Goal: Task Accomplishment & Management: Manage account settings

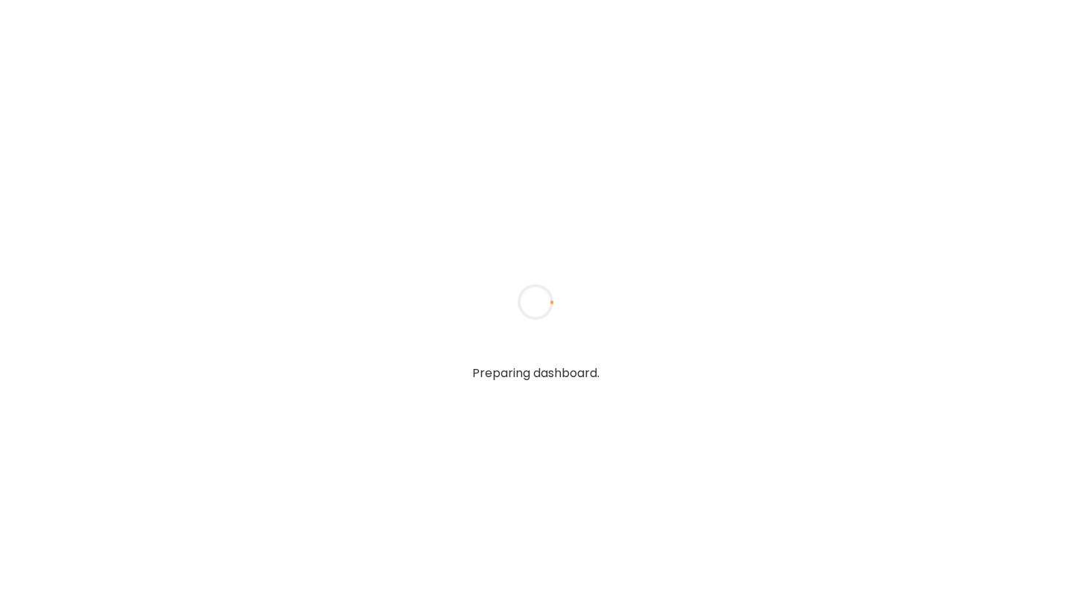
type input "**********"
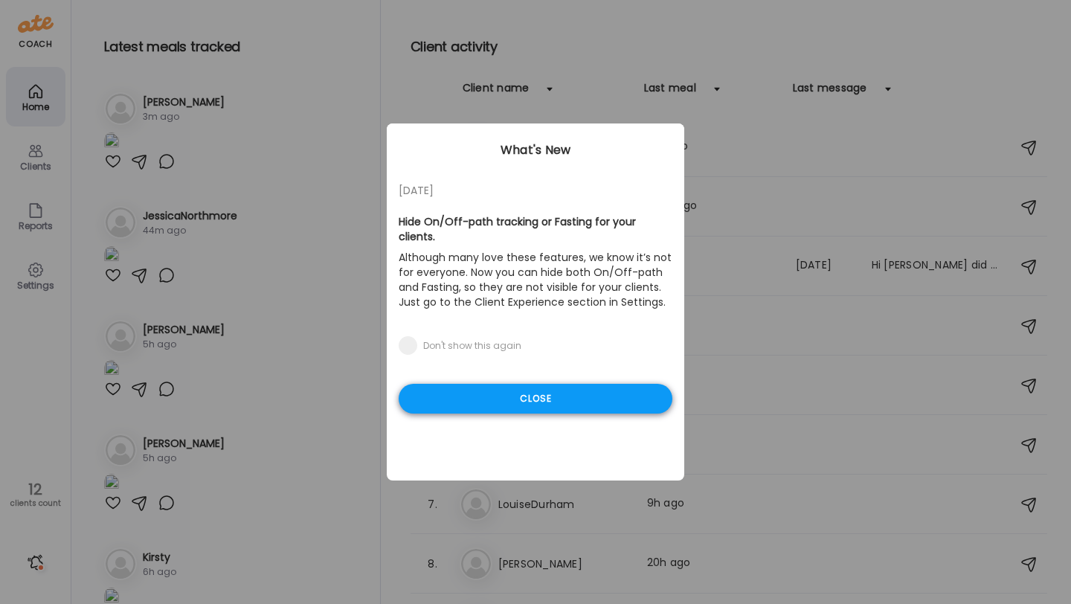
click at [458, 385] on div "Close" at bounding box center [536, 399] width 274 height 30
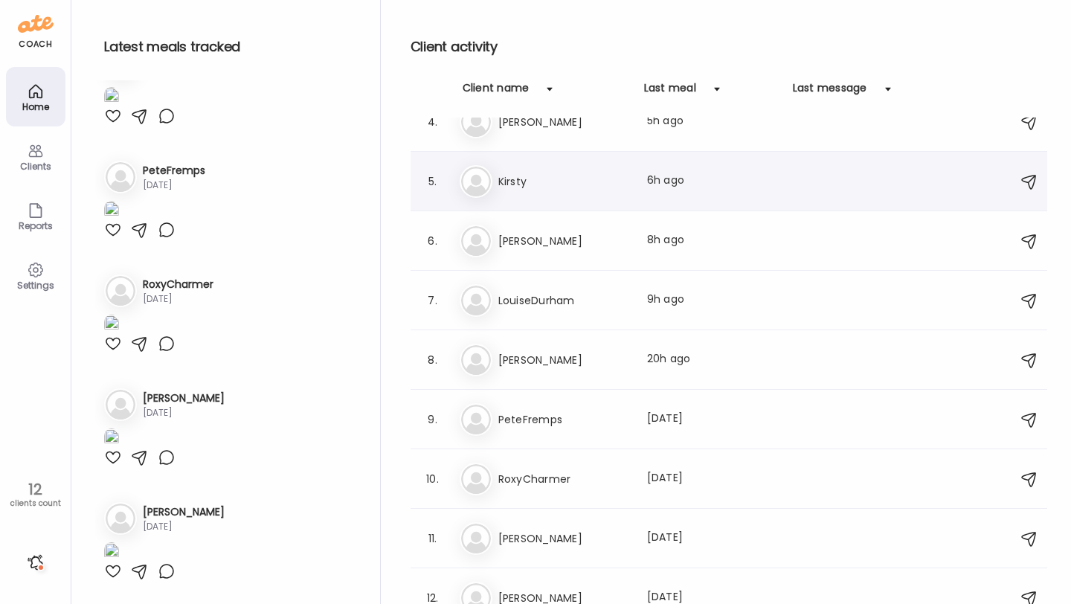
scroll to position [220, 0]
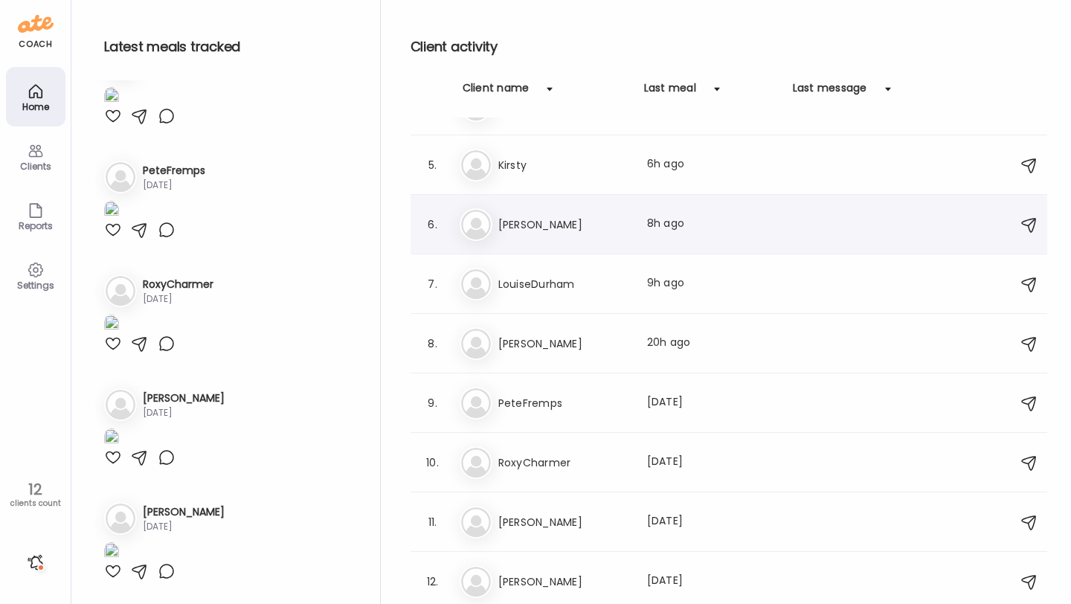
click at [563, 216] on h3 "[PERSON_NAME]" at bounding box center [563, 225] width 131 height 18
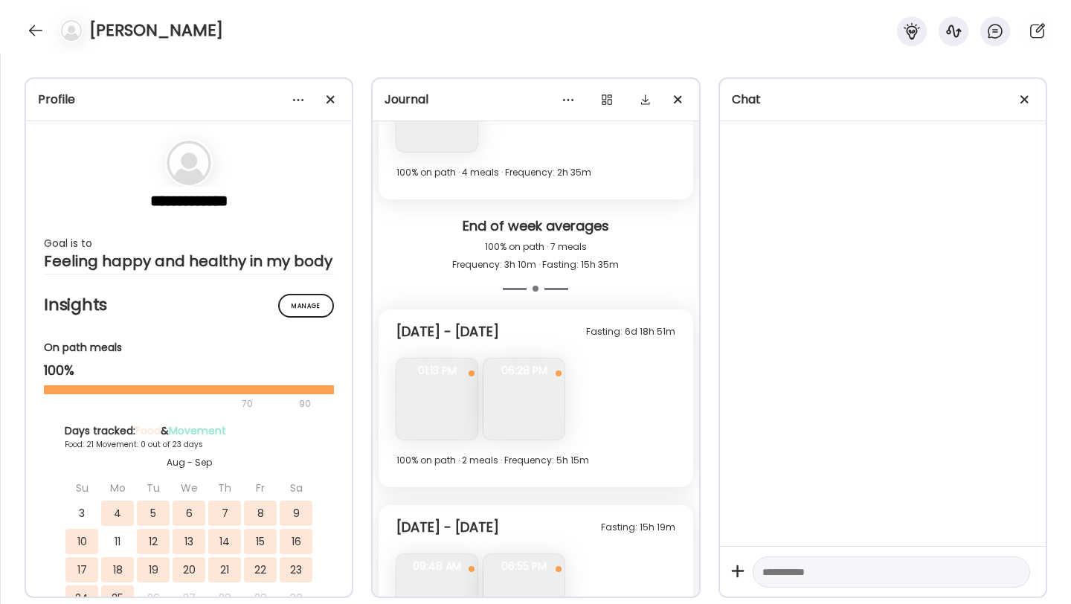
scroll to position [5783, 0]
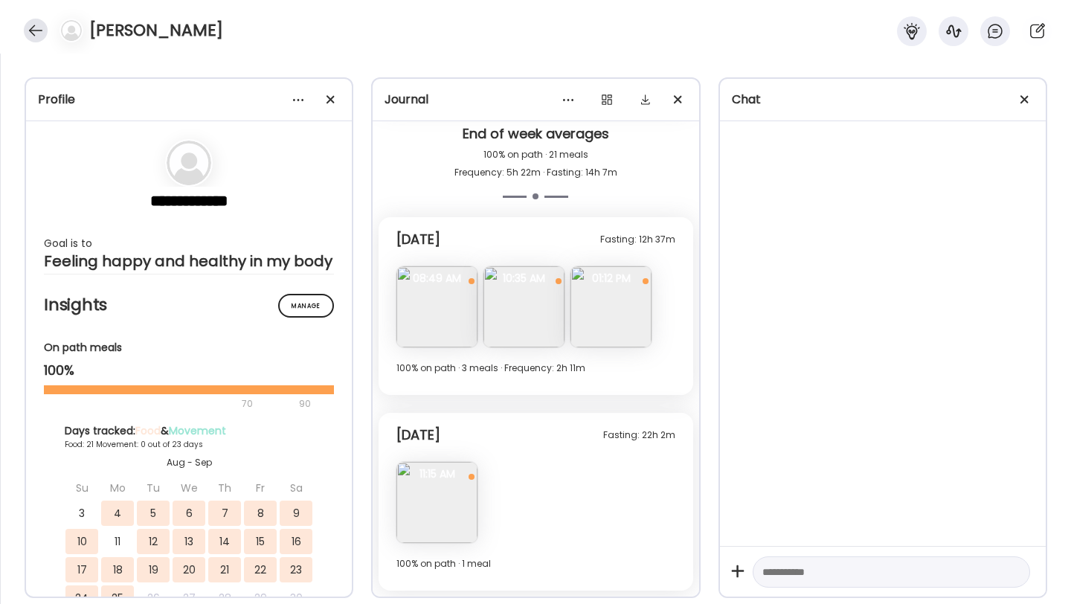
click at [34, 28] on div at bounding box center [36, 31] width 24 height 24
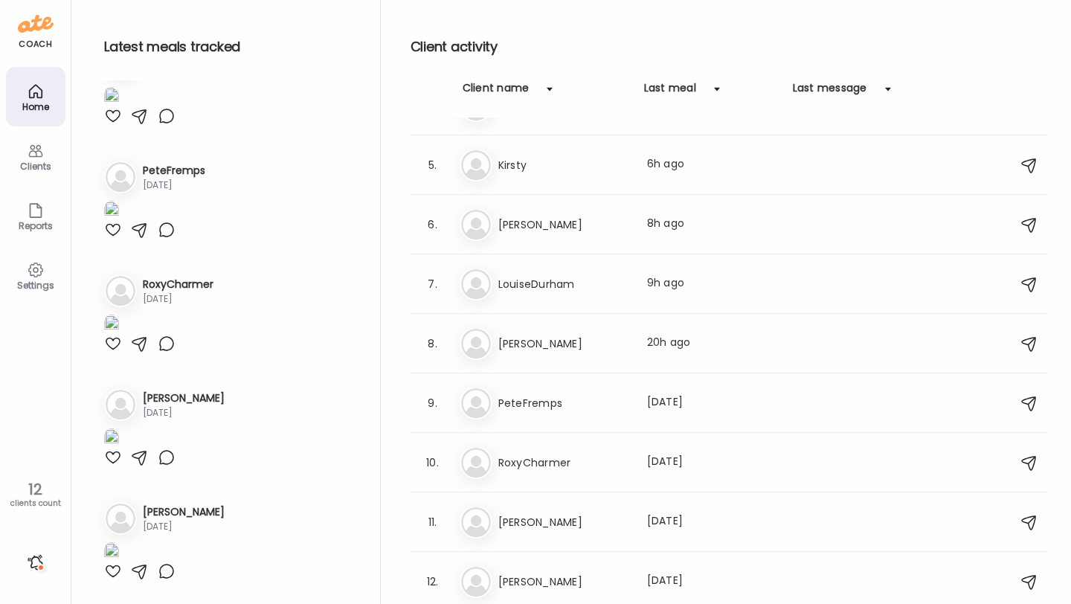
scroll to position [1815, 0]
click at [582, 399] on h3 "PeteFremps" at bounding box center [563, 403] width 131 height 18
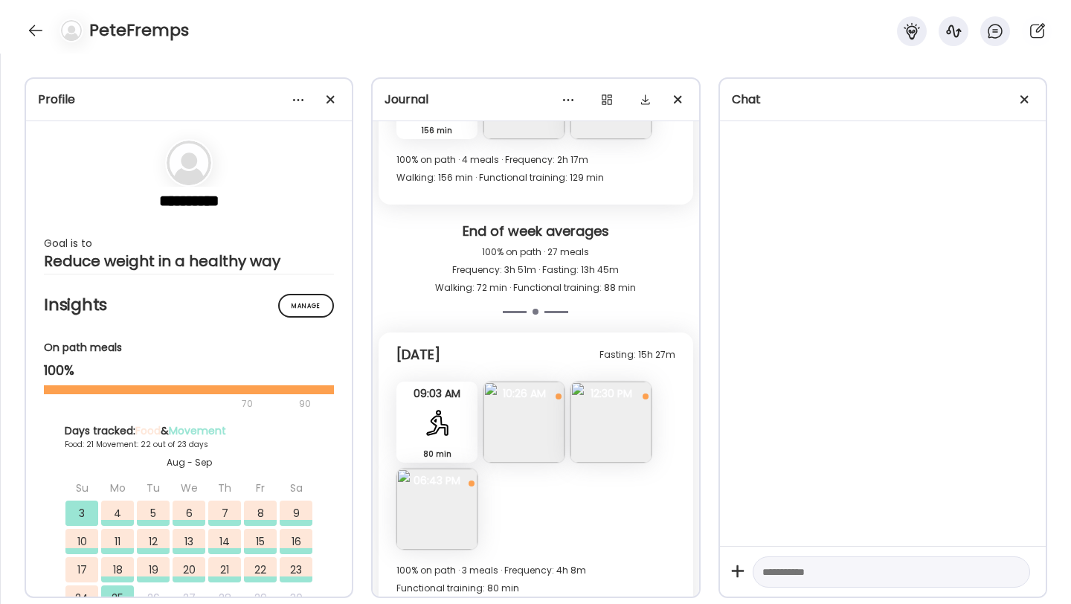
scroll to position [9688, 0]
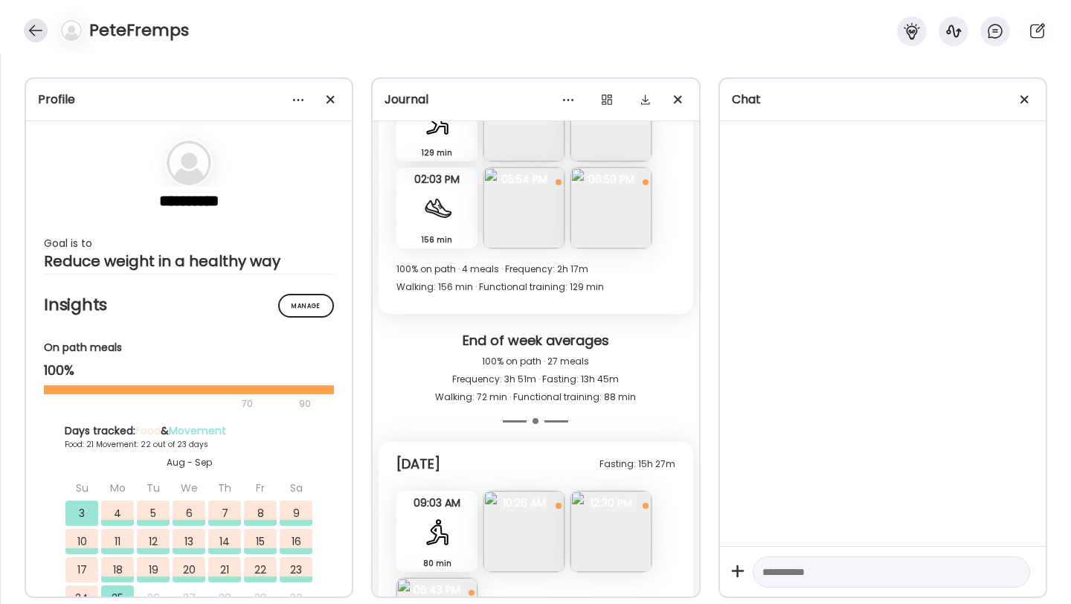
click at [35, 32] on div at bounding box center [36, 31] width 24 height 24
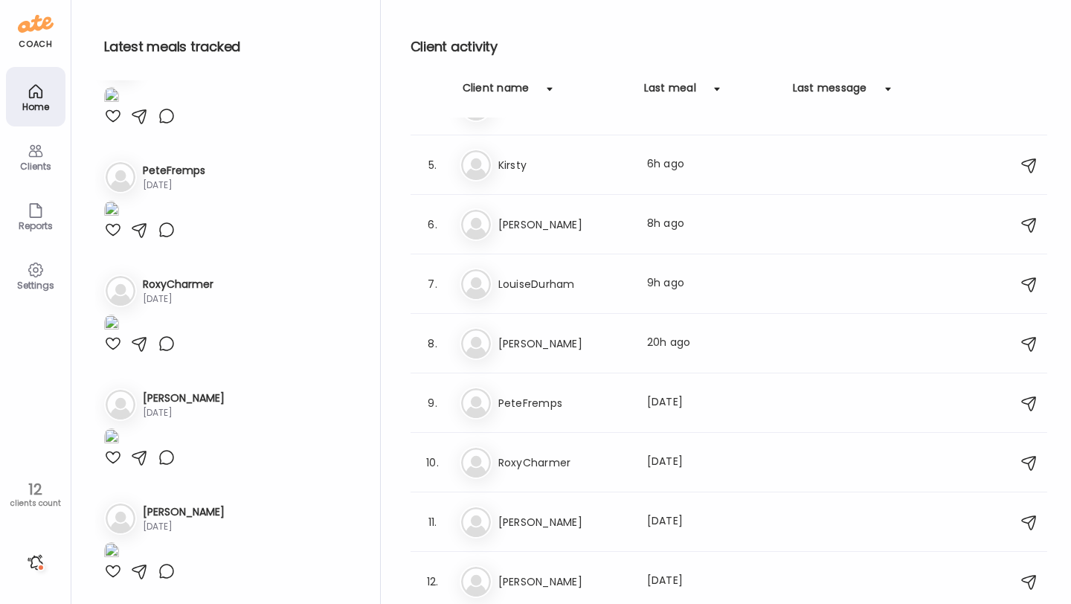
scroll to position [1815, 0]
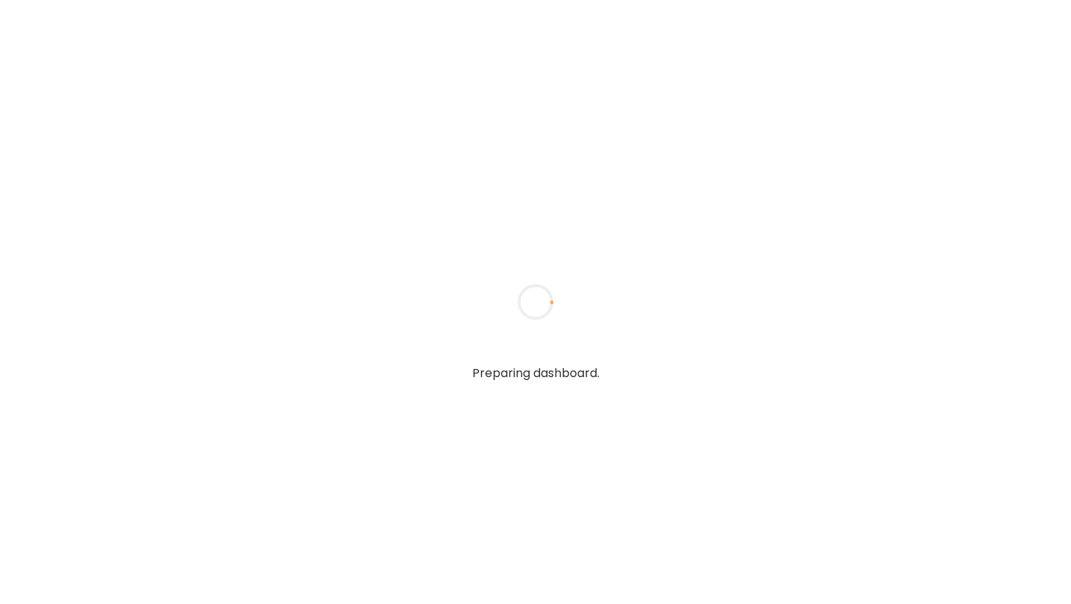
type input "**********"
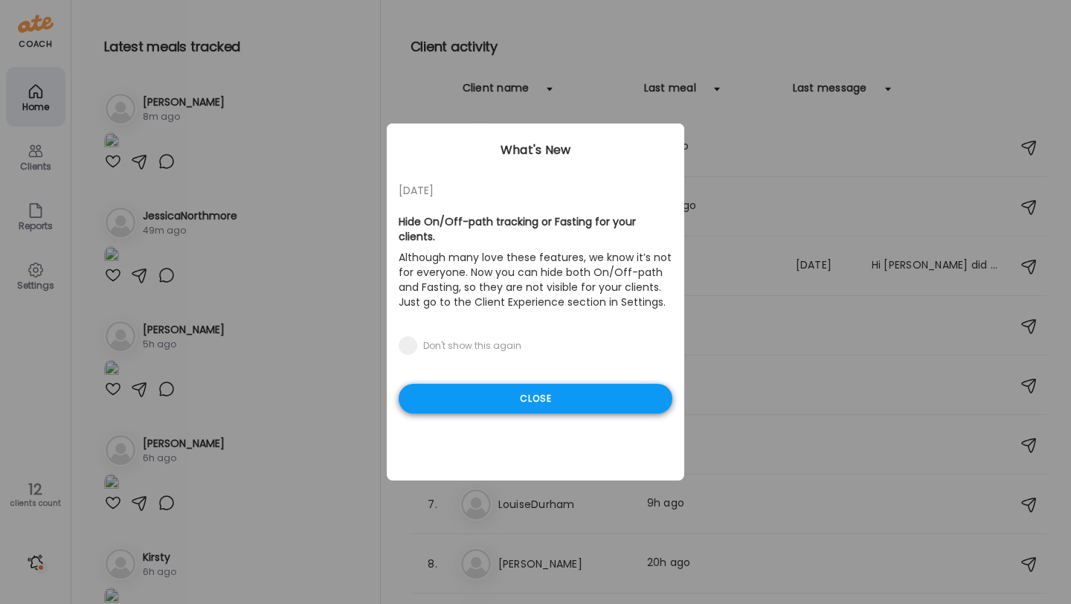
click at [511, 390] on div "Close" at bounding box center [536, 399] width 274 height 30
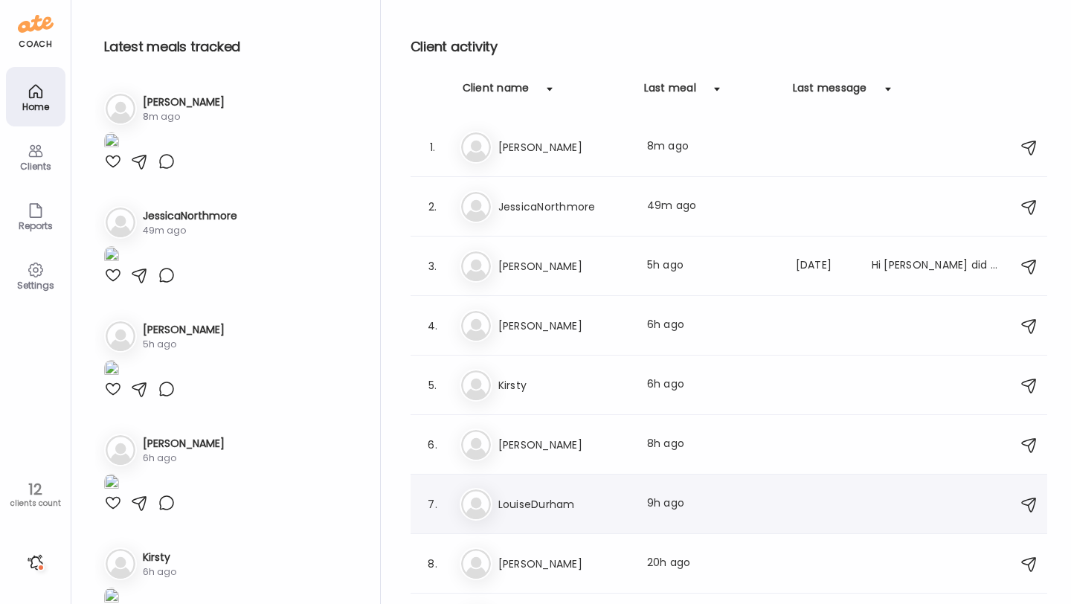
click at [542, 498] on h3 "LouiseDurham" at bounding box center [563, 504] width 131 height 18
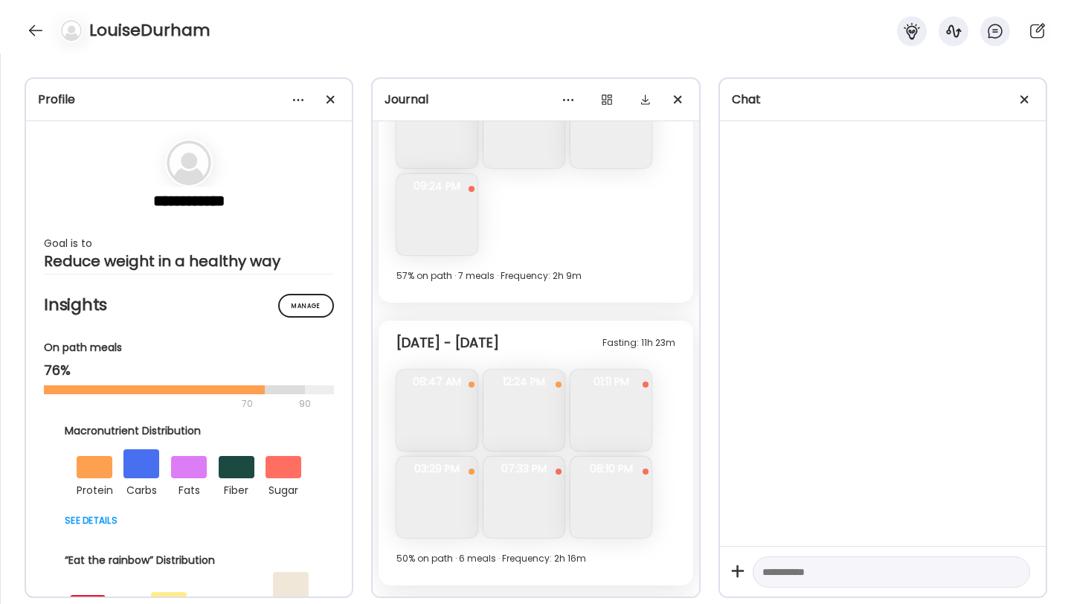
scroll to position [9175, 0]
